Goal: Navigation & Orientation: Find specific page/section

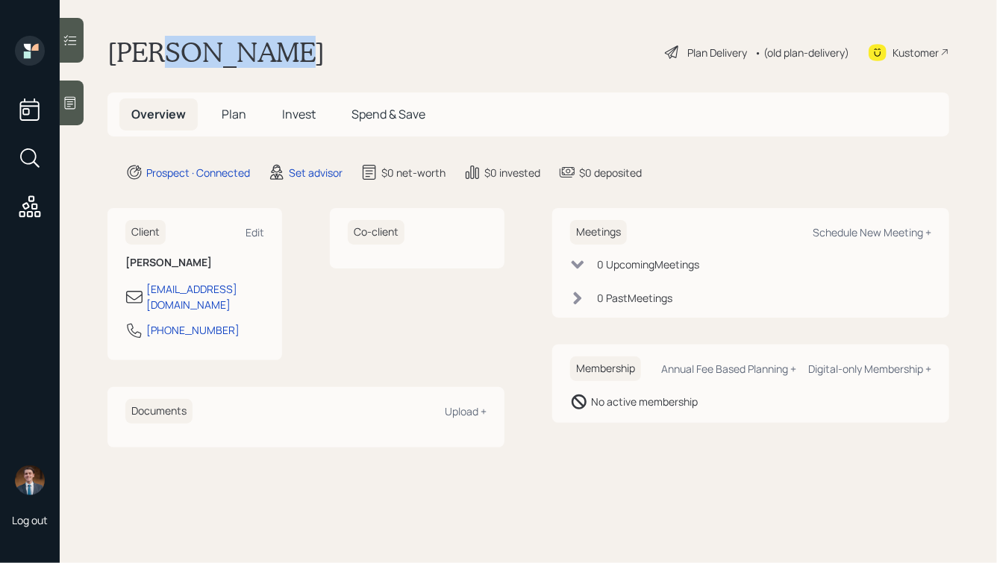
drag, startPoint x: 260, startPoint y: 55, endPoint x: 151, endPoint y: 53, distance: 109.0
click at [151, 53] on div "[PERSON_NAME] Plan Delivery • (old plan-delivery) Kustomer" at bounding box center [528, 52] width 842 height 33
click at [130, 53] on h1 "[PERSON_NAME]" at bounding box center [215, 52] width 217 height 33
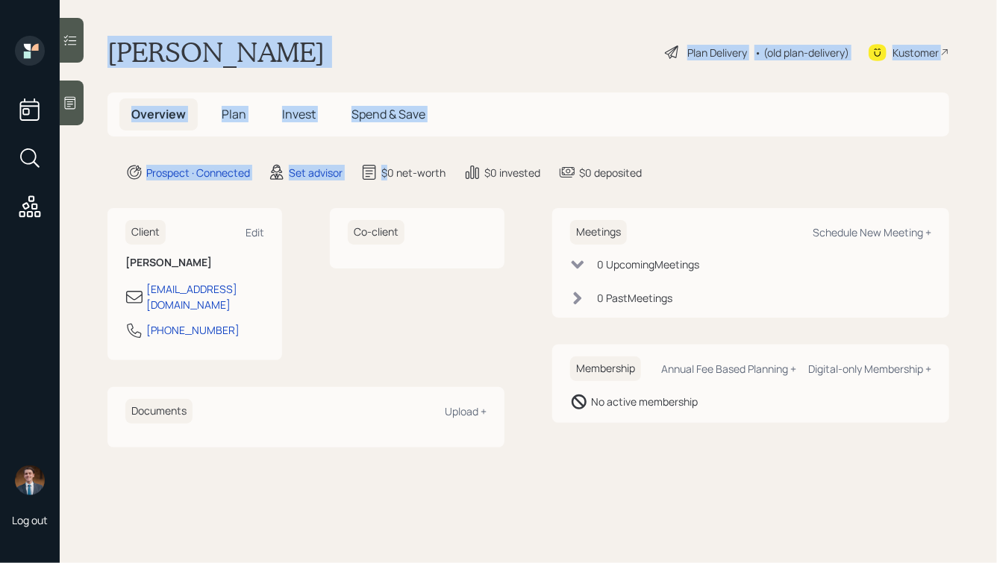
drag, startPoint x: 101, startPoint y: 53, endPoint x: 434, endPoint y: 212, distance: 368.8
click at [434, 212] on main "[PERSON_NAME] Plan Delivery • (old plan-delivery) Kustomer Overview Plan Invest…" at bounding box center [528, 281] width 937 height 563
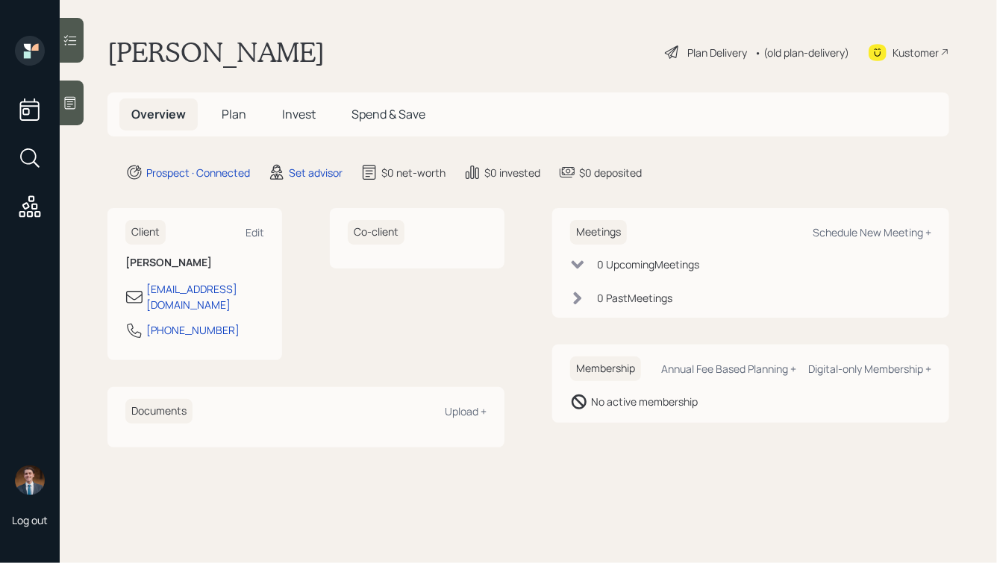
click at [565, 212] on div "Meetings Schedule New Meeting + 0 Upcoming Meeting s 0 Past Meeting s" at bounding box center [750, 263] width 397 height 110
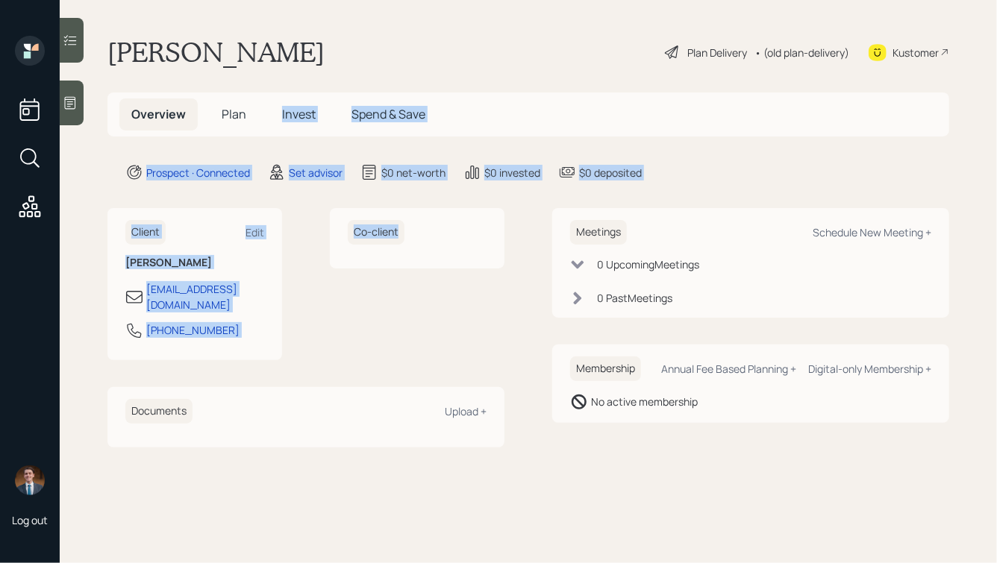
drag, startPoint x: 516, startPoint y: 245, endPoint x: 330, endPoint y: 94, distance: 239.8
click at [330, 94] on main "[PERSON_NAME] Plan Delivery • (old plan-delivery) Kustomer Overview Plan Invest…" at bounding box center [528, 281] width 937 height 563
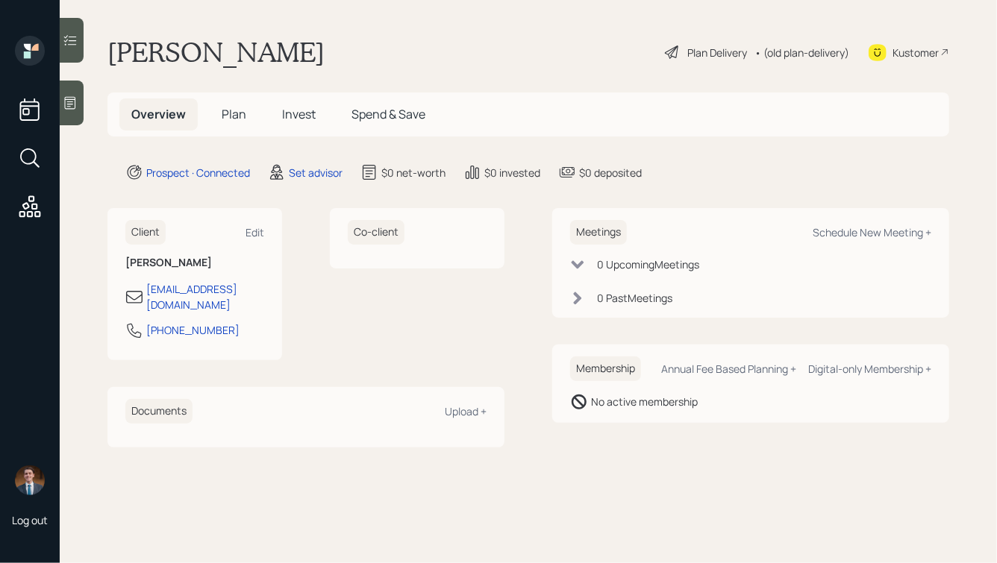
click at [194, 31] on main "[PERSON_NAME] Plan Delivery • (old plan-delivery) Kustomer Overview Plan Invest…" at bounding box center [528, 281] width 937 height 563
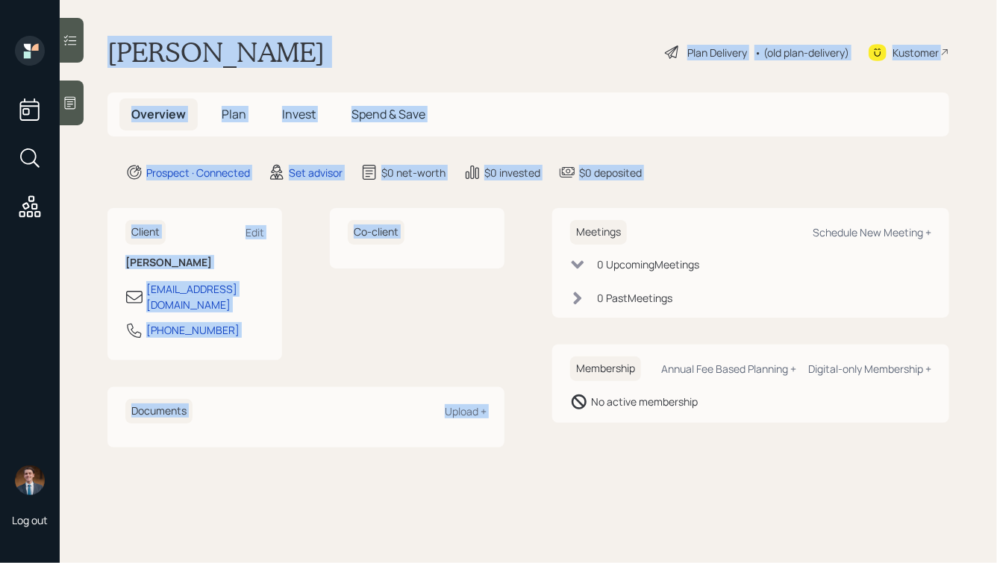
drag, startPoint x: 98, startPoint y: 47, endPoint x: 561, endPoint y: 187, distance: 483.9
click at [561, 187] on main "[PERSON_NAME] Plan Delivery • (old plan-delivery) Kustomer Overview Plan Invest…" at bounding box center [528, 281] width 937 height 563
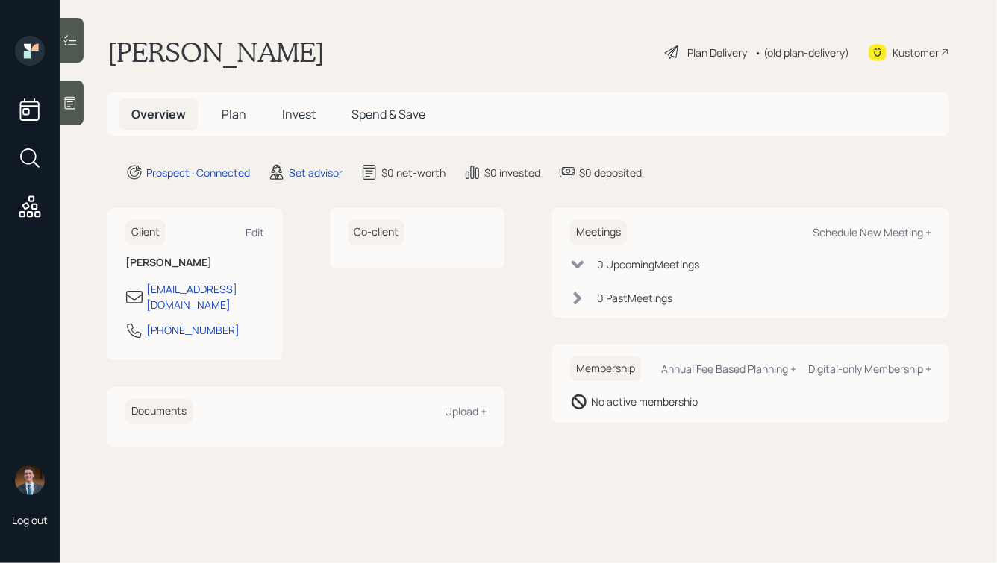
click at [683, 178] on div "Prospect · Connected Set advisor $0 net-worth $0 invested $0 deposited" at bounding box center [537, 172] width 824 height 18
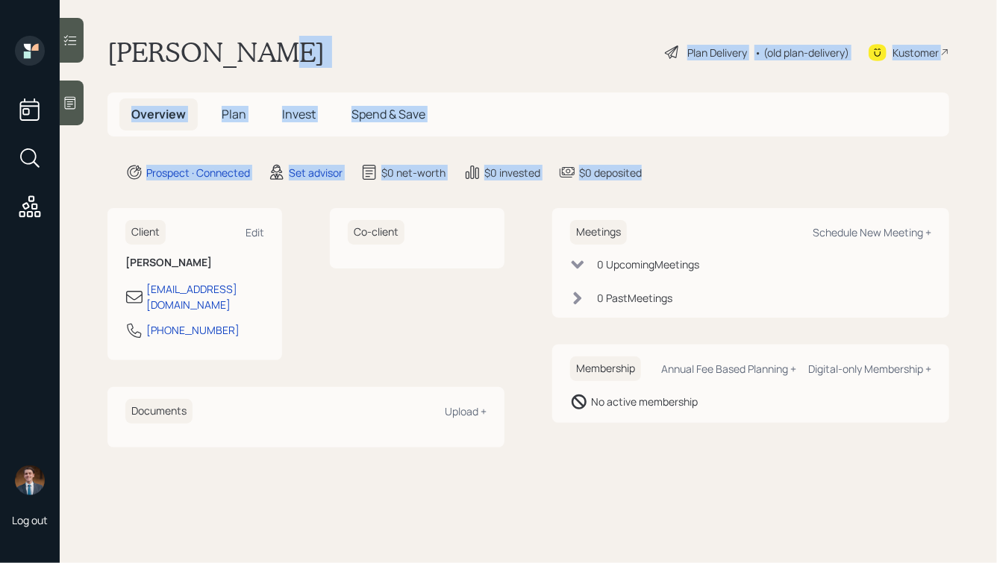
drag, startPoint x: 526, startPoint y: 140, endPoint x: 238, endPoint y: 67, distance: 297.2
click at [237, 67] on main "[PERSON_NAME] Plan Delivery • (old plan-delivery) Kustomer Overview Plan Invest…" at bounding box center [528, 281] width 937 height 563
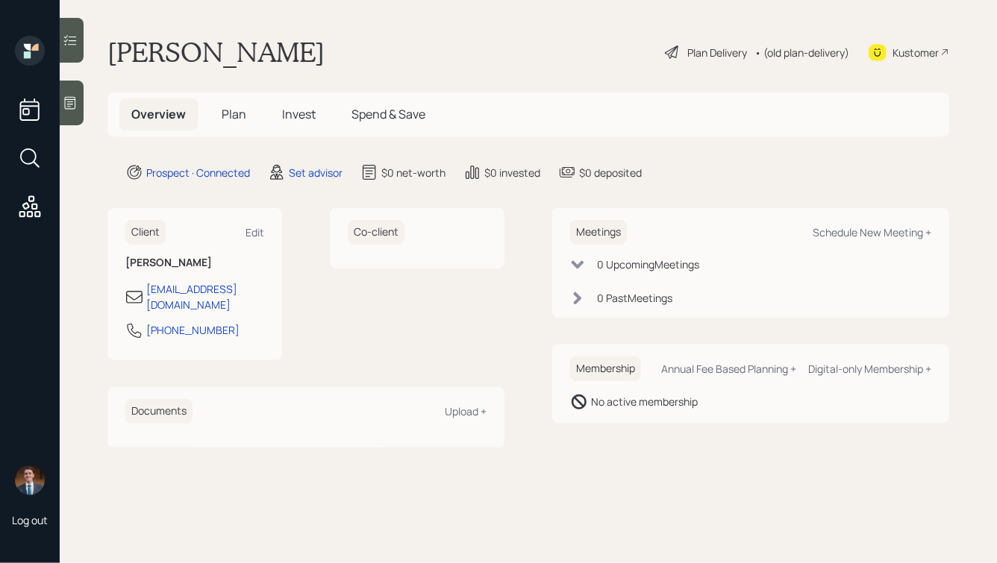
click at [199, 63] on h1 "[PERSON_NAME]" at bounding box center [215, 52] width 217 height 33
click at [61, 98] on div at bounding box center [72, 103] width 24 height 45
